Goal: Task Accomplishment & Management: Manage account settings

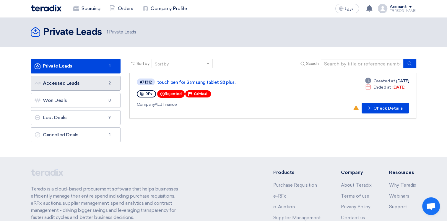
click at [83, 83] on link "Accessed Leads Accessed Leads 2" at bounding box center [76, 83] width 90 height 15
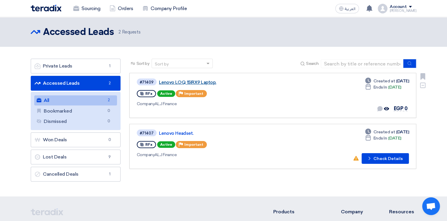
click at [168, 80] on link "Lenovo LOQ 15IRX9 Laptop." at bounding box center [233, 82] width 148 height 5
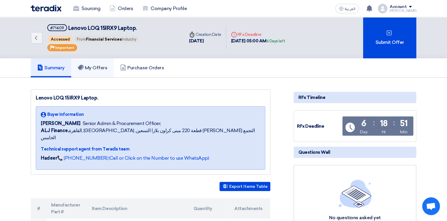
click at [90, 65] on h5 "My Offers" at bounding box center [93, 68] width 30 height 6
